Goal: Information Seeking & Learning: Learn about a topic

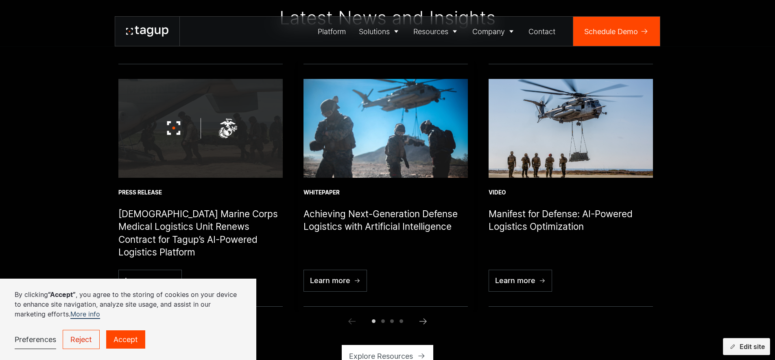
scroll to position [2913, 0]
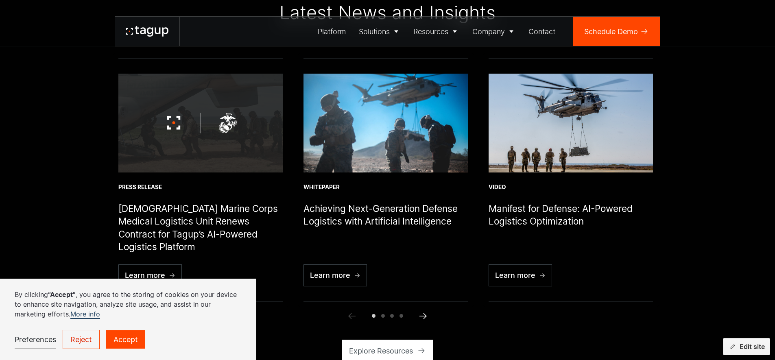
click at [425, 317] on icon "Next slide" at bounding box center [423, 316] width 7 height 6
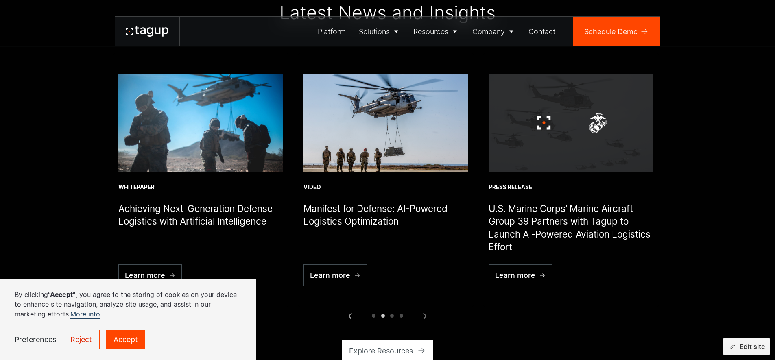
click at [352, 316] on icon "Previous slide" at bounding box center [351, 316] width 7 height 6
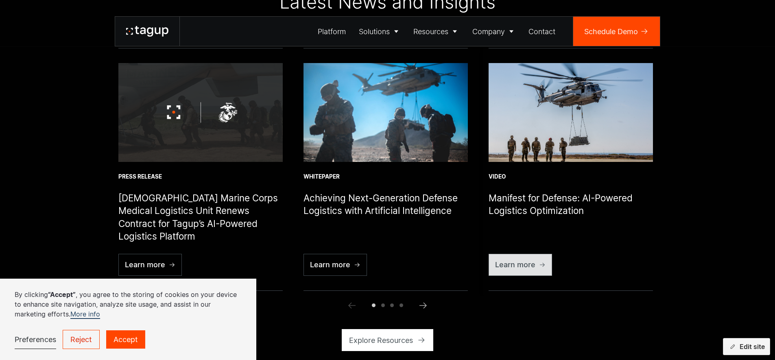
scroll to position [2929, 0]
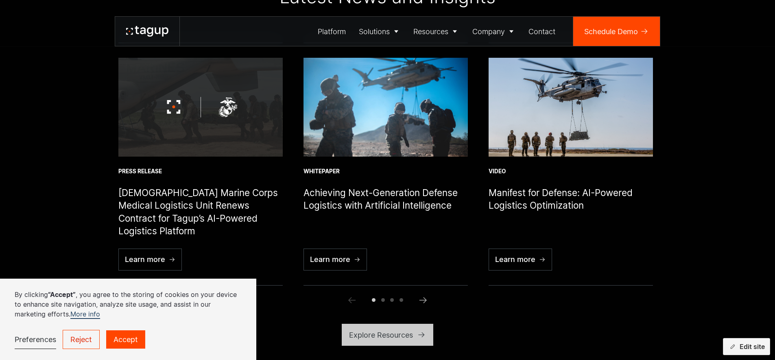
click at [381, 339] on div "Explore Resources" at bounding box center [381, 335] width 64 height 11
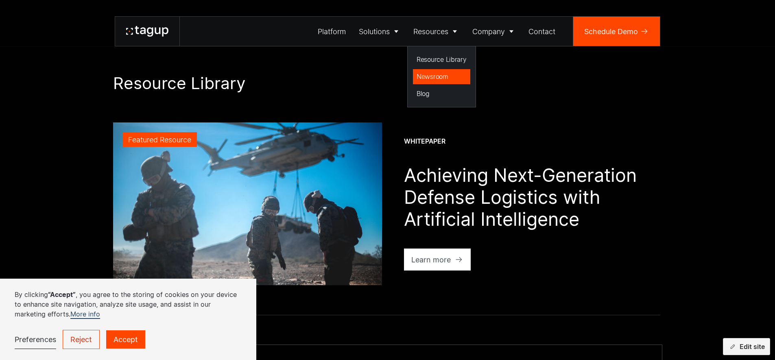
click at [427, 76] on div "Newsroom" at bounding box center [442, 77] width 50 height 10
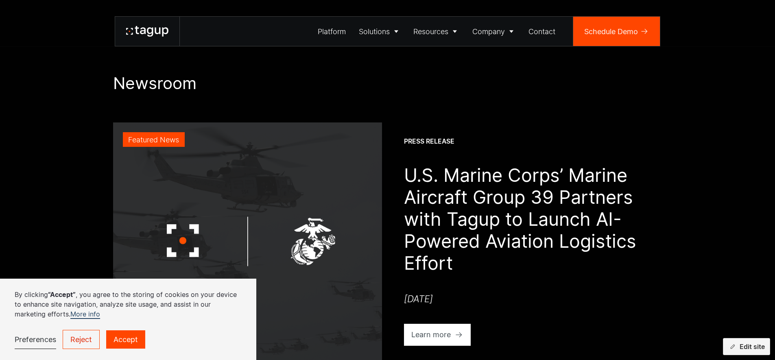
scroll to position [239, 0]
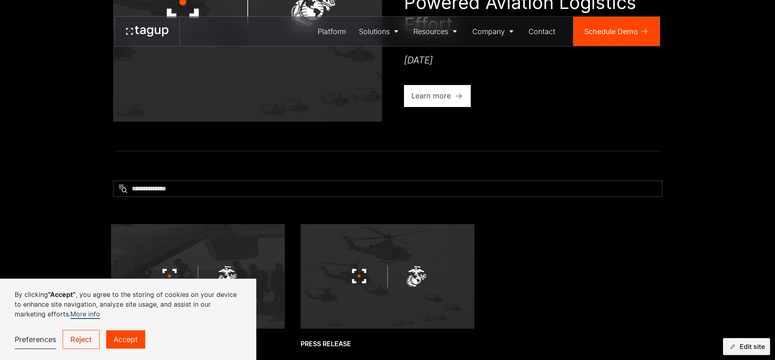
click at [313, 64] on img at bounding box center [247, 3] width 269 height 238
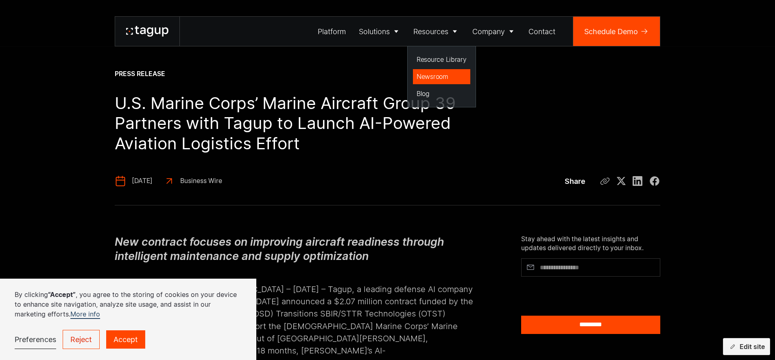
click at [442, 73] on div "Newsroom" at bounding box center [442, 77] width 50 height 10
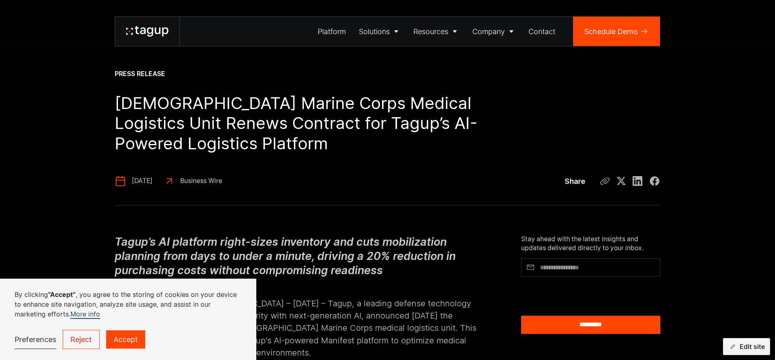
click at [222, 180] on div "Business Wire" at bounding box center [201, 181] width 42 height 9
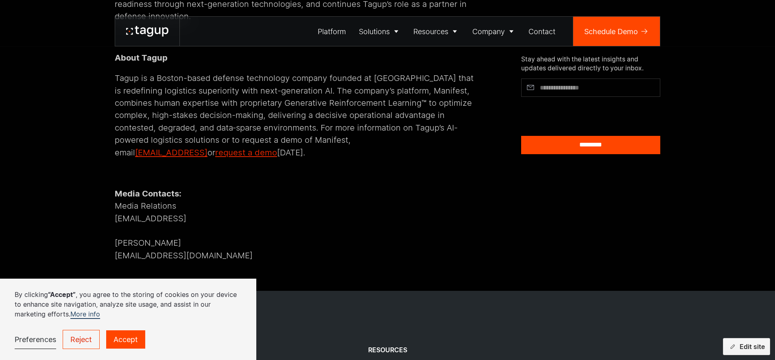
scroll to position [661, 0]
